Goal: Task Accomplishment & Management: Use online tool/utility

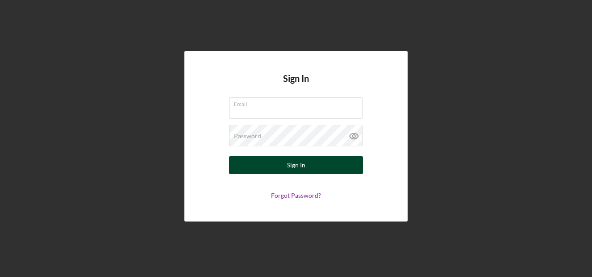
type input "eshuck@bridgingvirginia.org"
click at [302, 166] on div "Sign In" at bounding box center [296, 165] width 18 height 18
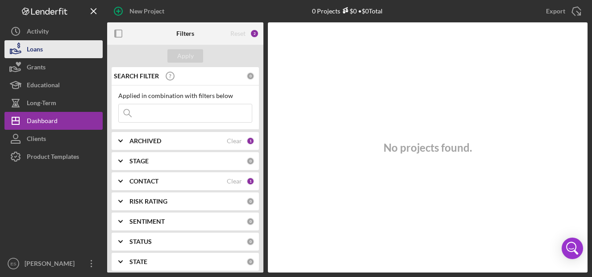
click at [43, 48] on button "Loans" at bounding box center [53, 49] width 98 height 18
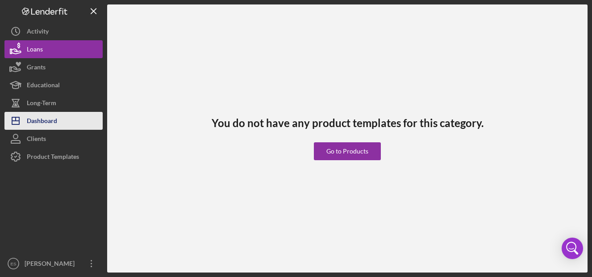
click at [38, 118] on div "Dashboard" at bounding box center [42, 122] width 30 height 20
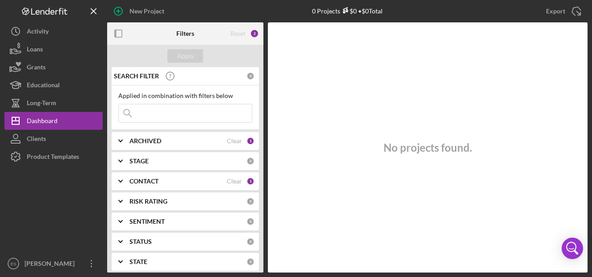
click at [254, 34] on div "2" at bounding box center [254, 33] width 9 height 9
click at [241, 33] on div "Reset" at bounding box center [238, 33] width 15 height 7
click at [181, 34] on b "Filters" at bounding box center [185, 33] width 18 height 7
click at [117, 33] on icon "button" at bounding box center [119, 34] width 20 height 20
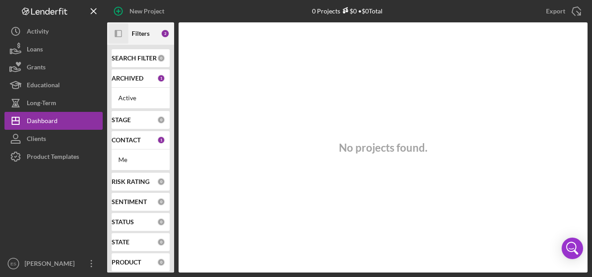
click at [117, 33] on icon "button" at bounding box center [116, 33] width 2 height 7
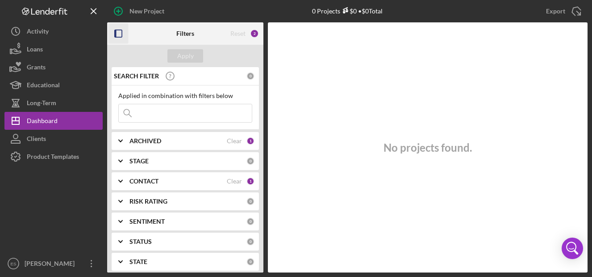
click at [233, 33] on div "Reset" at bounding box center [238, 33] width 15 height 7
click at [254, 33] on div "2" at bounding box center [254, 33] width 9 height 9
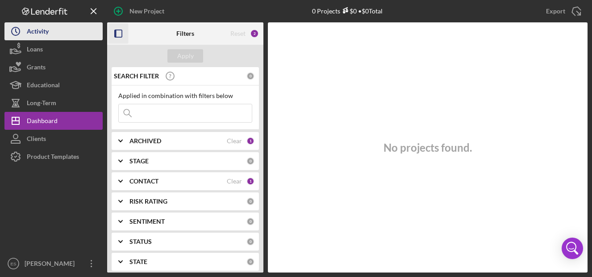
click at [42, 28] on div "Activity" at bounding box center [38, 32] width 22 height 20
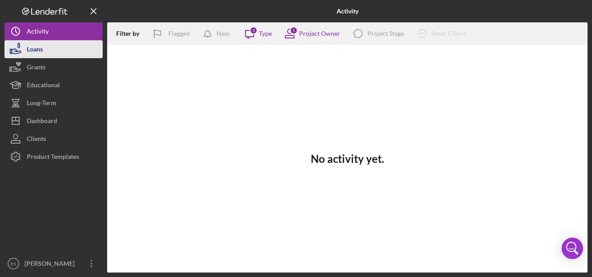
click at [36, 47] on div "Loans" at bounding box center [35, 50] width 16 height 20
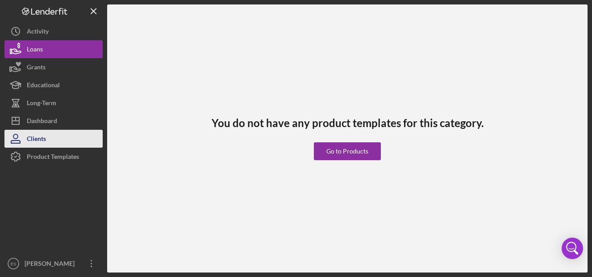
click at [42, 134] on div "Clients" at bounding box center [36, 140] width 19 height 20
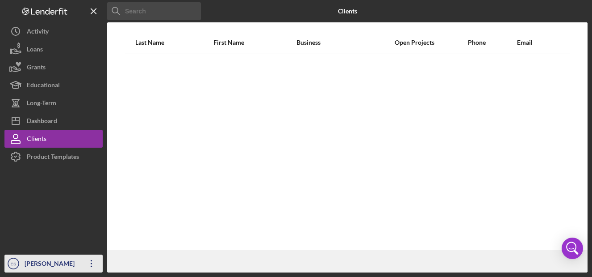
click at [42, 260] on div "[PERSON_NAME]" at bounding box center [51, 264] width 58 height 20
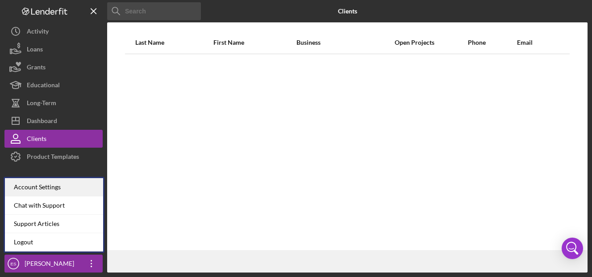
click at [38, 187] on div "Account Settings" at bounding box center [54, 187] width 98 height 18
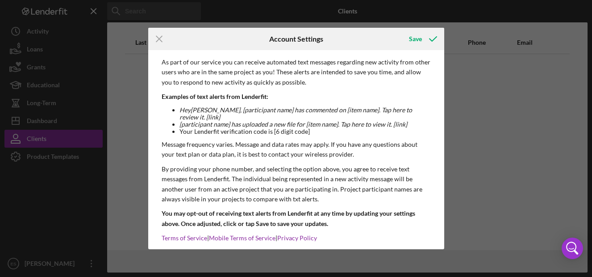
scroll to position [191, 0]
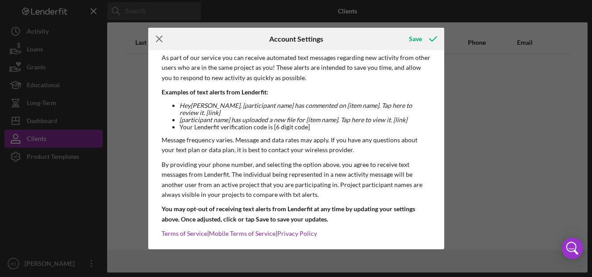
click at [155, 37] on icon "Icon/Menu Close" at bounding box center [159, 39] width 22 height 22
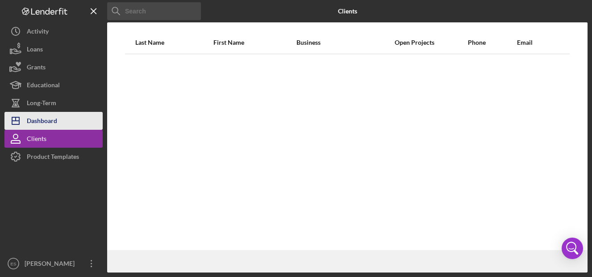
click at [46, 122] on div "Dashboard" at bounding box center [42, 122] width 30 height 20
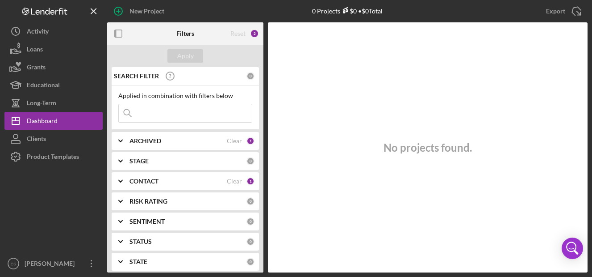
click at [248, 139] on div "1" at bounding box center [251, 141] width 8 height 8
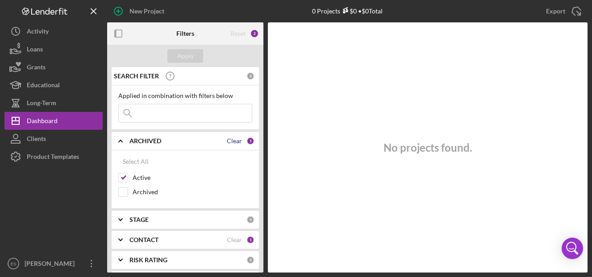
click at [231, 142] on div "Clear" at bounding box center [234, 140] width 15 height 7
checkbox input "false"
click at [228, 237] on div "Clear" at bounding box center [234, 239] width 15 height 7
click at [182, 47] on div "Apply" at bounding box center [185, 56] width 156 height 22
click at [185, 59] on div "Apply" at bounding box center [185, 55] width 17 height 13
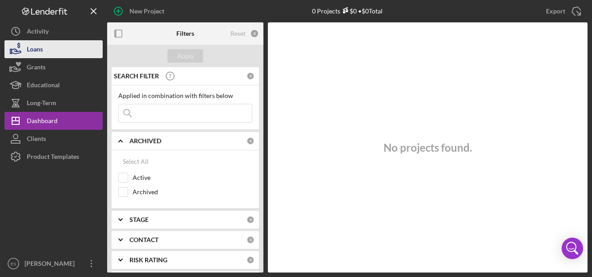
click at [40, 50] on div "Loans" at bounding box center [35, 50] width 16 height 20
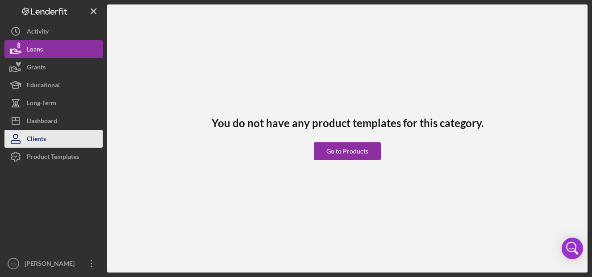
click at [39, 139] on div "Clients" at bounding box center [36, 140] width 19 height 20
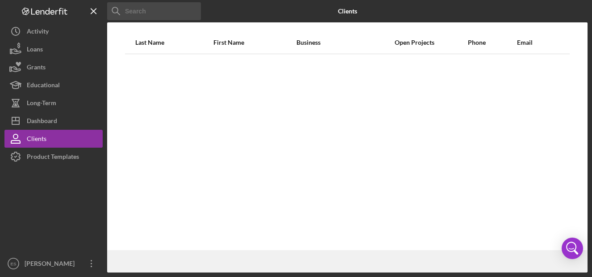
click at [53, 8] on icon "Logo-Reversed Created with Sketch." at bounding box center [44, 12] width 80 height 8
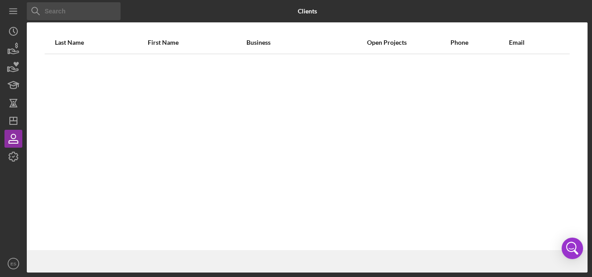
click at [53, 8] on input at bounding box center [74, 11] width 94 height 18
click at [17, 9] on icon "Icon/Menu" at bounding box center [14, 11] width 20 height 20
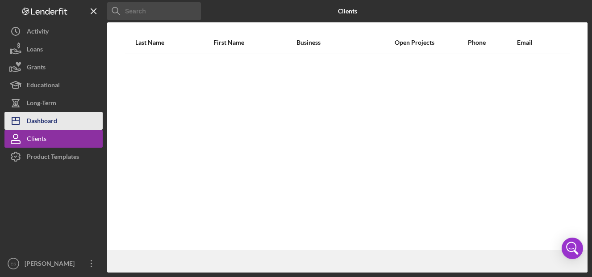
click at [45, 121] on div "Dashboard" at bounding box center [42, 122] width 30 height 20
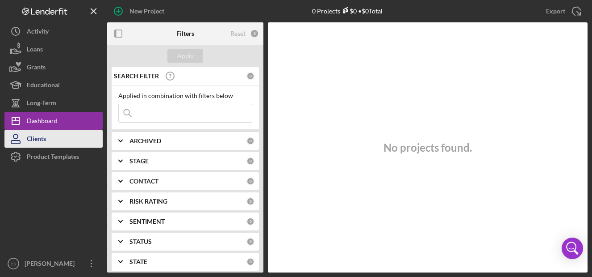
click at [38, 139] on div "Clients" at bounding box center [36, 140] width 19 height 20
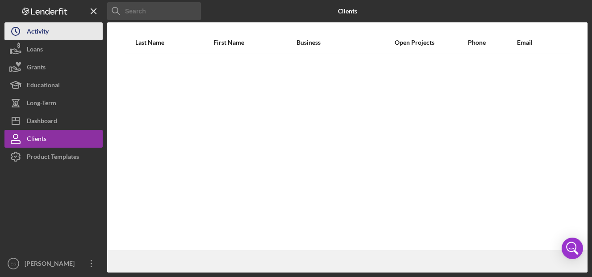
click at [42, 32] on div "Activity" at bounding box center [38, 32] width 22 height 20
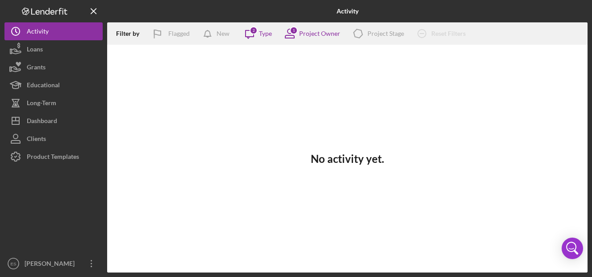
click at [52, 11] on icon "Logo-Reversed Created with Sketch." at bounding box center [44, 12] width 80 height 8
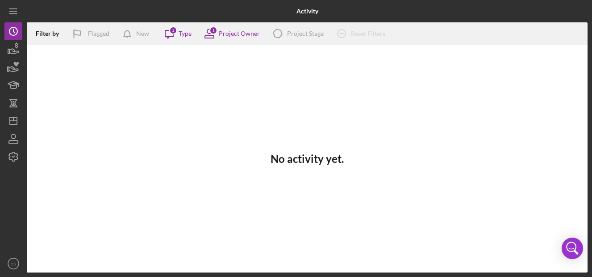
click at [50, 10] on div at bounding box center [120, 11] width 187 height 22
click at [12, 9] on icon "Icon/Menu" at bounding box center [14, 11] width 20 height 20
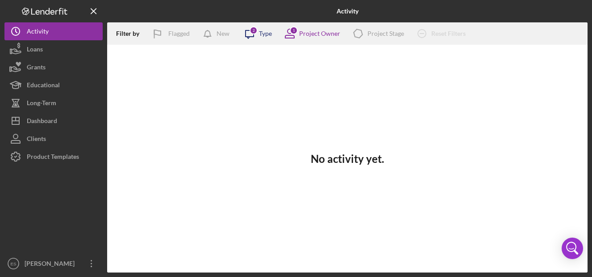
click at [265, 33] on div "Type" at bounding box center [265, 33] width 13 height 7
click at [328, 34] on div "Project Owner" at bounding box center [319, 33] width 41 height 7
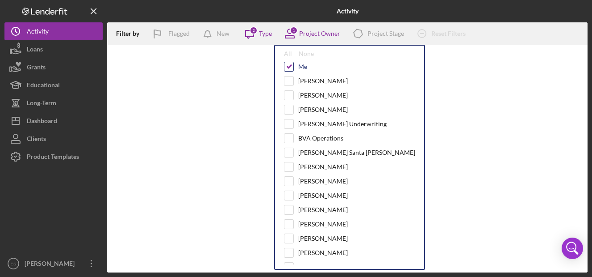
click at [287, 67] on input "checkbox" at bounding box center [289, 66] width 9 height 9
checkbox input "false"
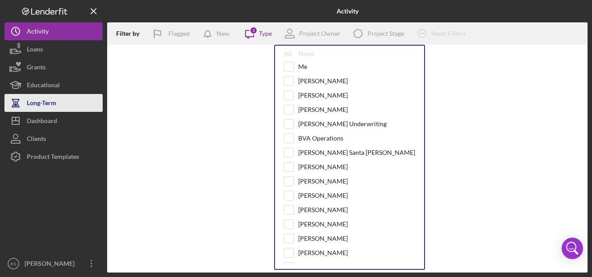
click at [49, 103] on div "Long-Term" at bounding box center [41, 104] width 29 height 20
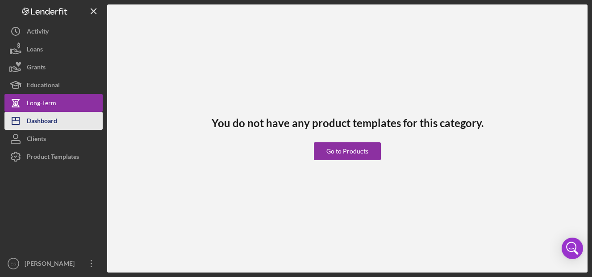
click at [52, 122] on div "Dashboard" at bounding box center [42, 122] width 30 height 20
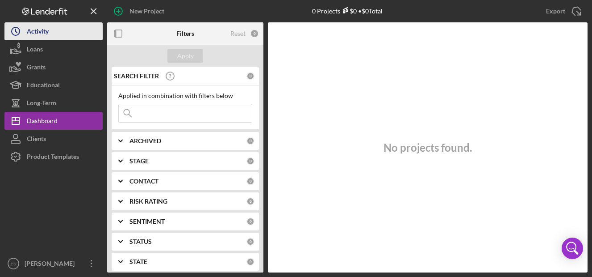
click at [40, 25] on div "Activity" at bounding box center [38, 32] width 22 height 20
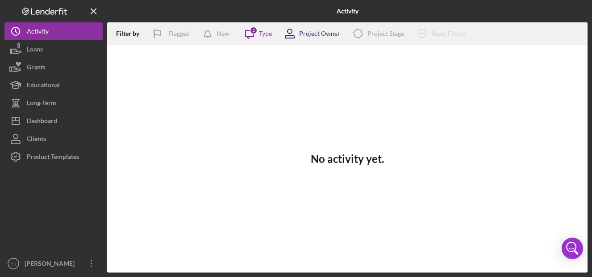
click at [328, 30] on div "Project Owner" at bounding box center [319, 33] width 41 height 7
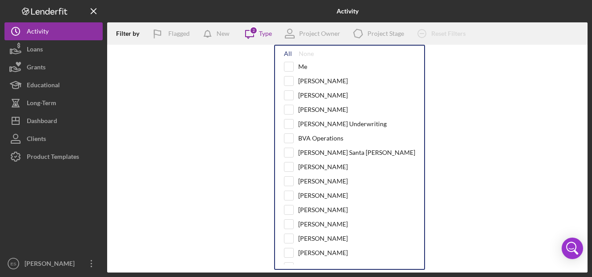
click at [287, 52] on div "All" at bounding box center [288, 53] width 8 height 7
checkbox input "true"
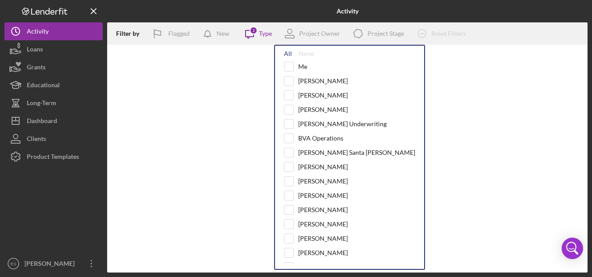
checkbox input "true"
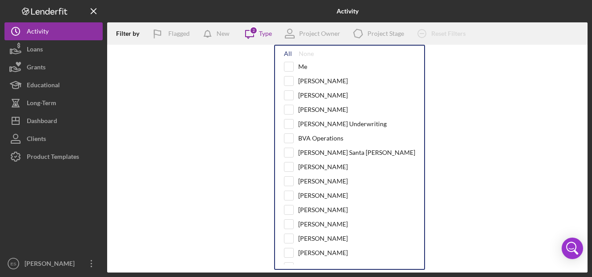
checkbox input "true"
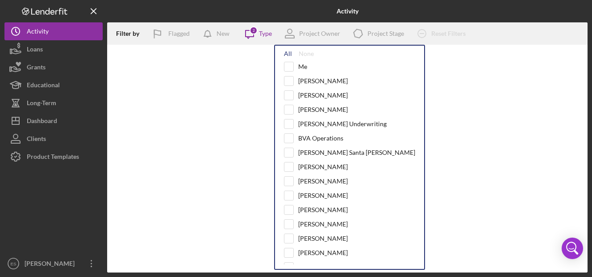
checkbox input "true"
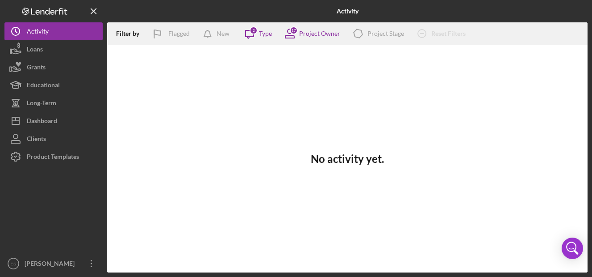
click at [225, 79] on div "No activity yet." at bounding box center [347, 158] width 481 height 227
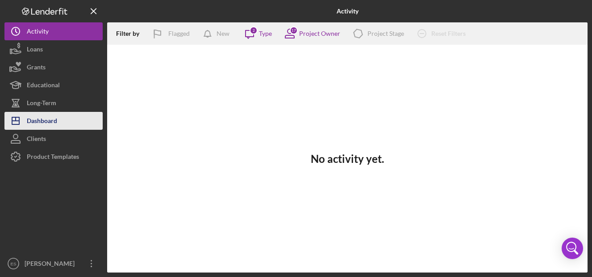
click at [48, 126] on div "Dashboard" at bounding box center [42, 122] width 30 height 20
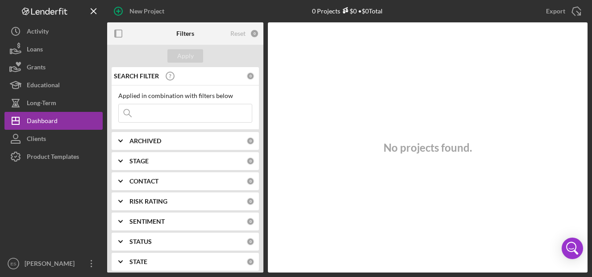
click at [185, 34] on b "Filters" at bounding box center [185, 33] width 18 height 7
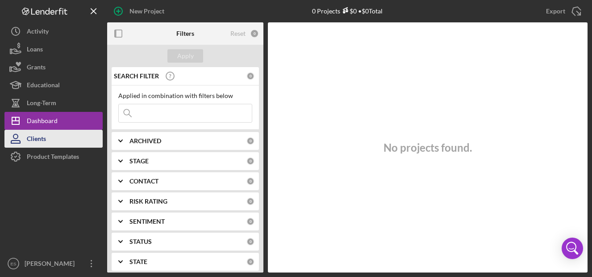
click at [47, 134] on button "Clients" at bounding box center [53, 139] width 98 height 18
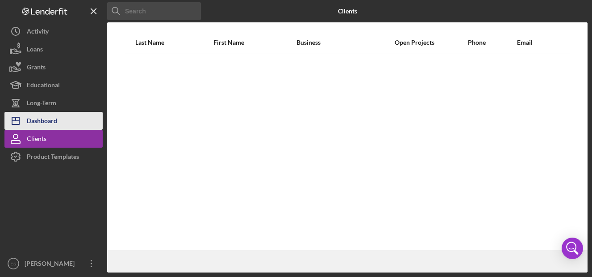
click at [51, 122] on div "Dashboard" at bounding box center [42, 122] width 30 height 20
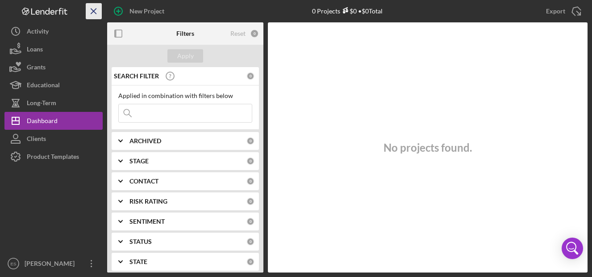
click at [94, 11] on line "button" at bounding box center [93, 10] width 5 height 5
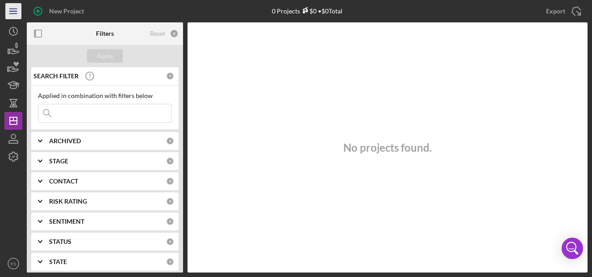
click at [15, 12] on icon "Icon/Menu" at bounding box center [14, 11] width 20 height 20
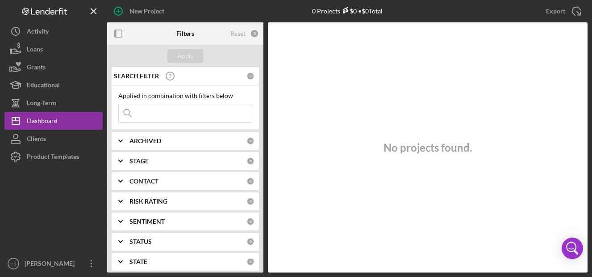
click at [140, 76] on b "SEARCH FILTER" at bounding box center [136, 75] width 45 height 7
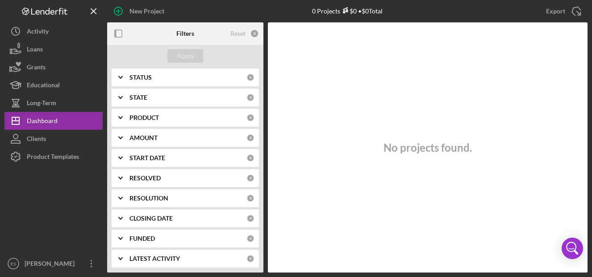
scroll to position [166, 0]
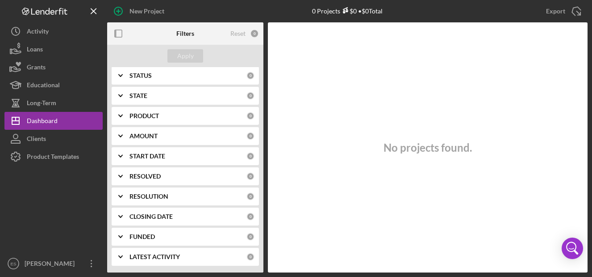
click at [160, 214] on b "CLOSING DATE" at bounding box center [151, 216] width 43 height 7
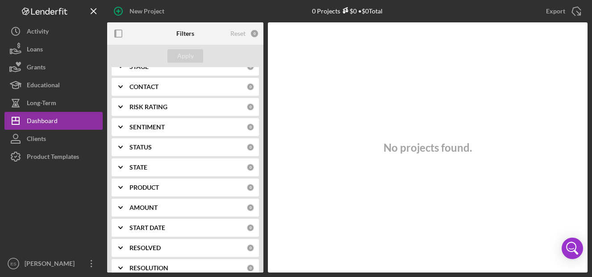
scroll to position [41, 0]
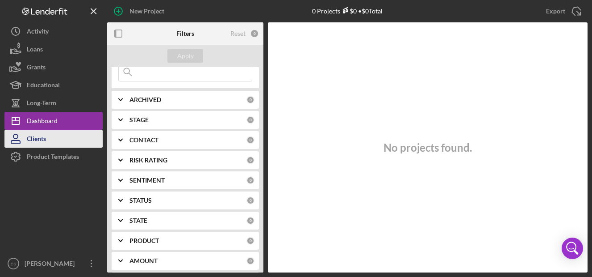
click at [35, 138] on div "Clients" at bounding box center [36, 140] width 19 height 20
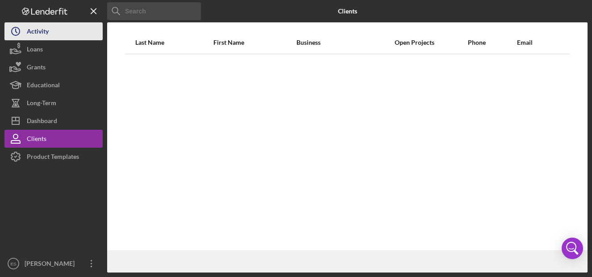
click at [40, 32] on div "Activity" at bounding box center [38, 32] width 22 height 20
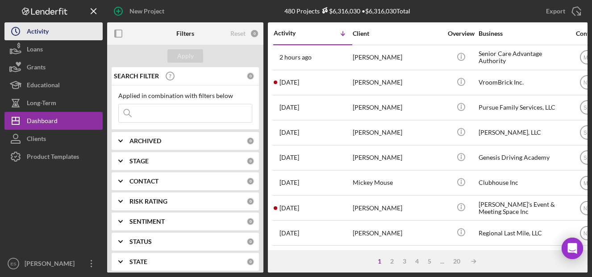
click at [28, 38] on div "Activity" at bounding box center [38, 32] width 22 height 20
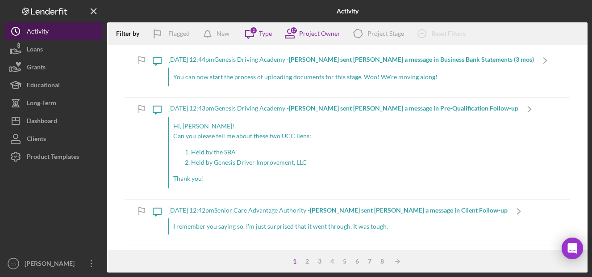
click at [39, 27] on div "Activity" at bounding box center [38, 32] width 22 height 20
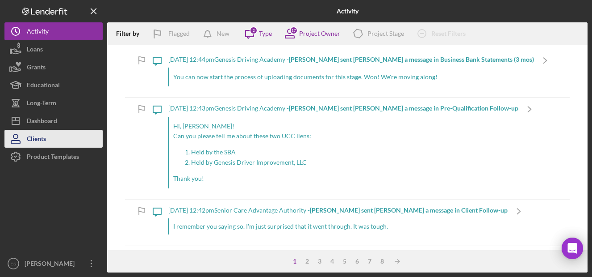
click at [44, 137] on div "Clients" at bounding box center [36, 140] width 19 height 20
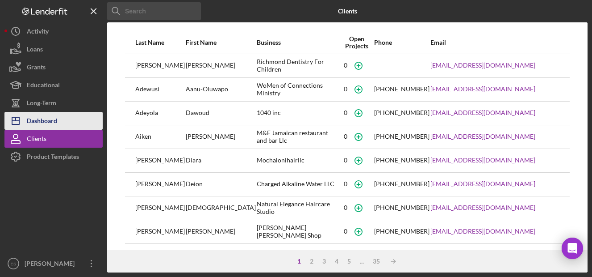
click at [53, 115] on div "Dashboard" at bounding box center [42, 122] width 30 height 20
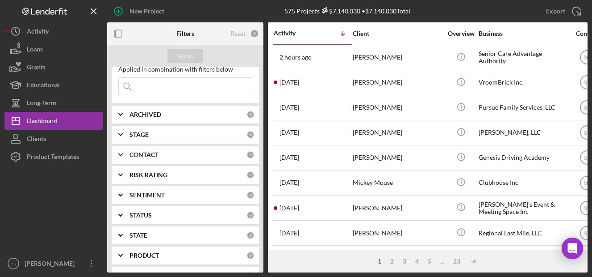
scroll to position [68, 0]
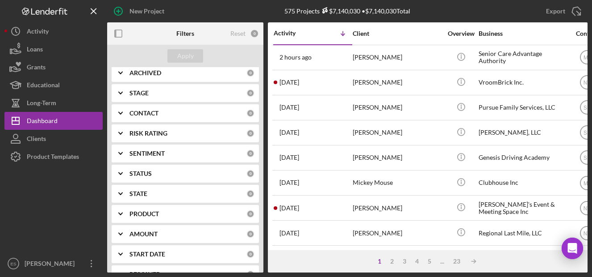
click at [211, 210] on div "PRODUCT 0" at bounding box center [192, 214] width 125 height 8
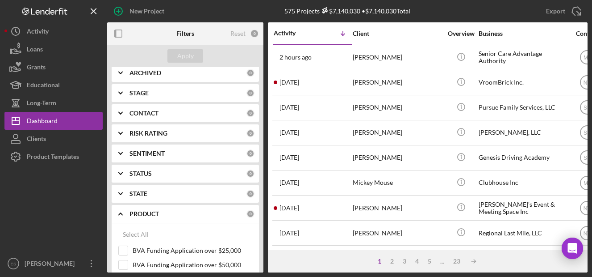
scroll to position [160, 0]
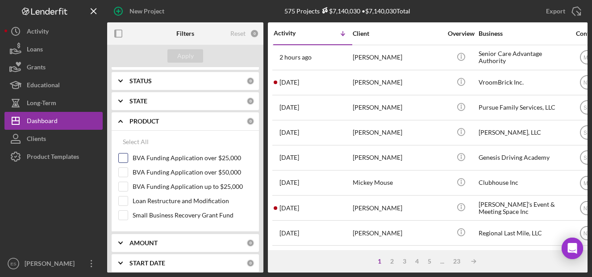
click at [125, 157] on input "BVA Funding Application over $25,000" at bounding box center [123, 157] width 9 height 9
checkbox input "true"
click at [126, 172] on input "BVA Funding Application over $50,000" at bounding box center [123, 172] width 9 height 9
checkbox input "true"
click at [126, 188] on input "BVA Funding Application up to $25,000" at bounding box center [123, 186] width 9 height 9
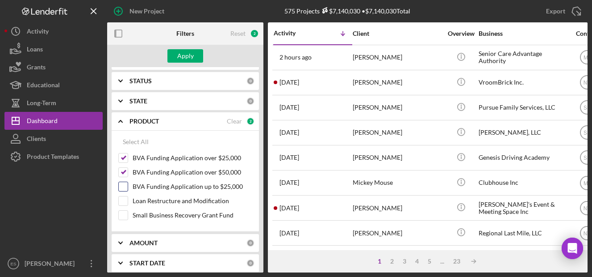
checkbox input "true"
click at [186, 59] on div "Apply" at bounding box center [185, 55] width 17 height 13
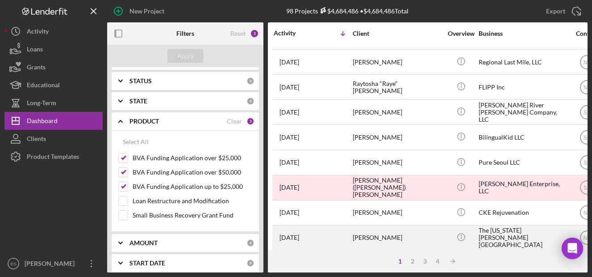
scroll to position [0, 0]
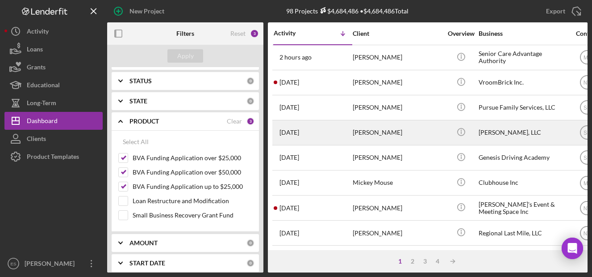
click at [500, 132] on div "[PERSON_NAME], LLC" at bounding box center [523, 133] width 89 height 24
